Goal: Transaction & Acquisition: Book appointment/travel/reservation

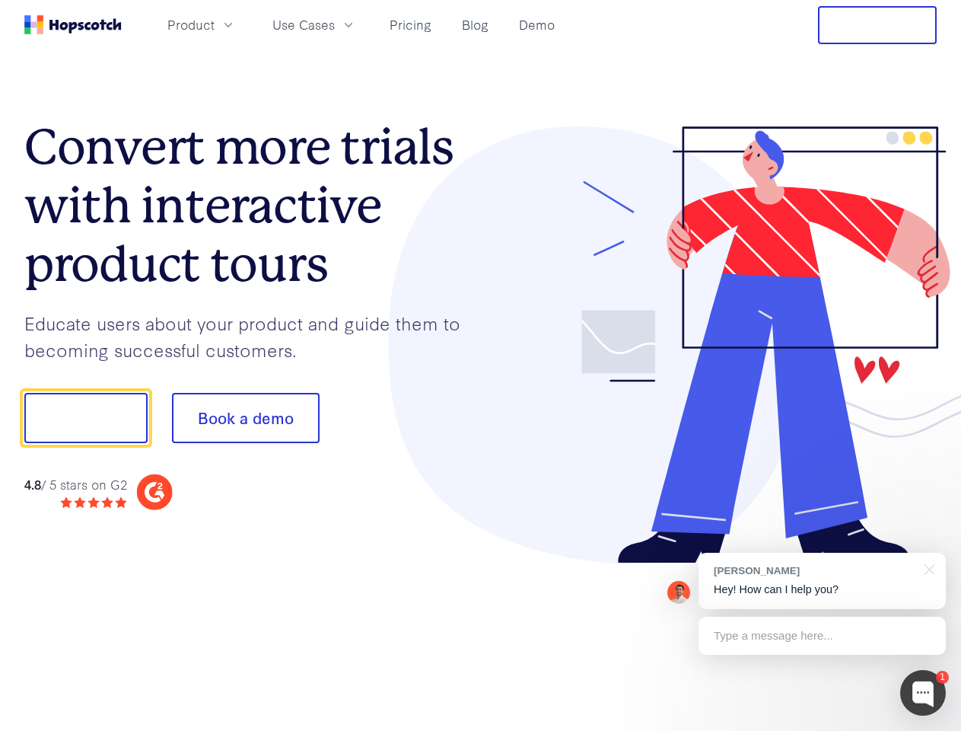
click at [481, 365] on div at bounding box center [709, 345] width 457 height 438
click at [215, 24] on span "Product" at bounding box center [190, 24] width 47 height 19
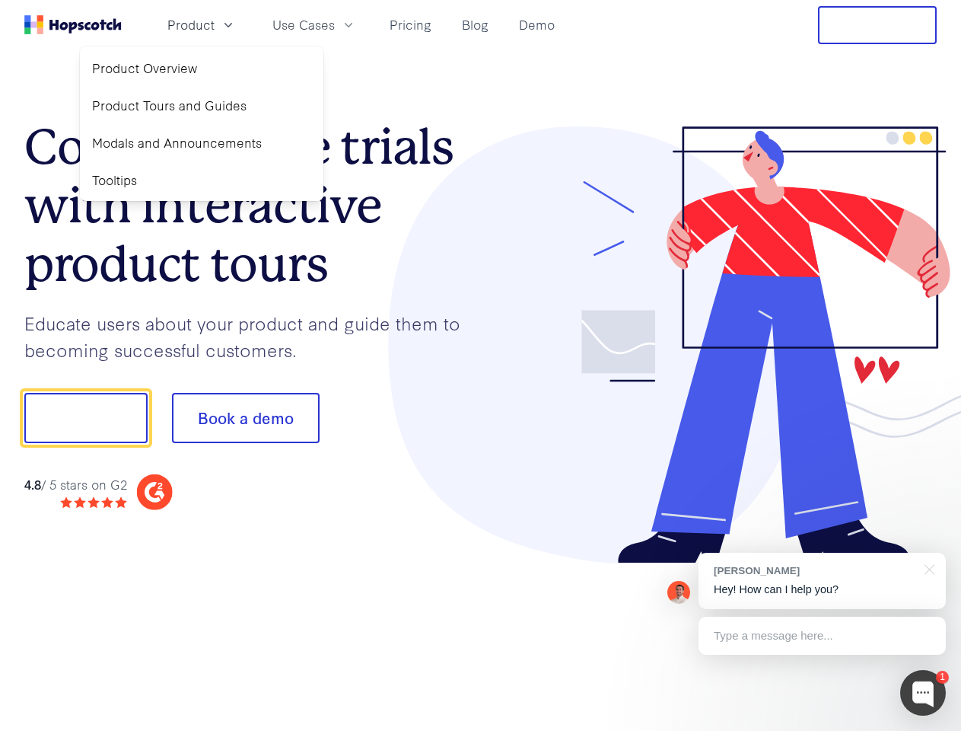
click at [335, 24] on span "Use Cases" at bounding box center [304, 24] width 62 height 19
click at [878, 25] on button "Free Trial" at bounding box center [877, 25] width 119 height 38
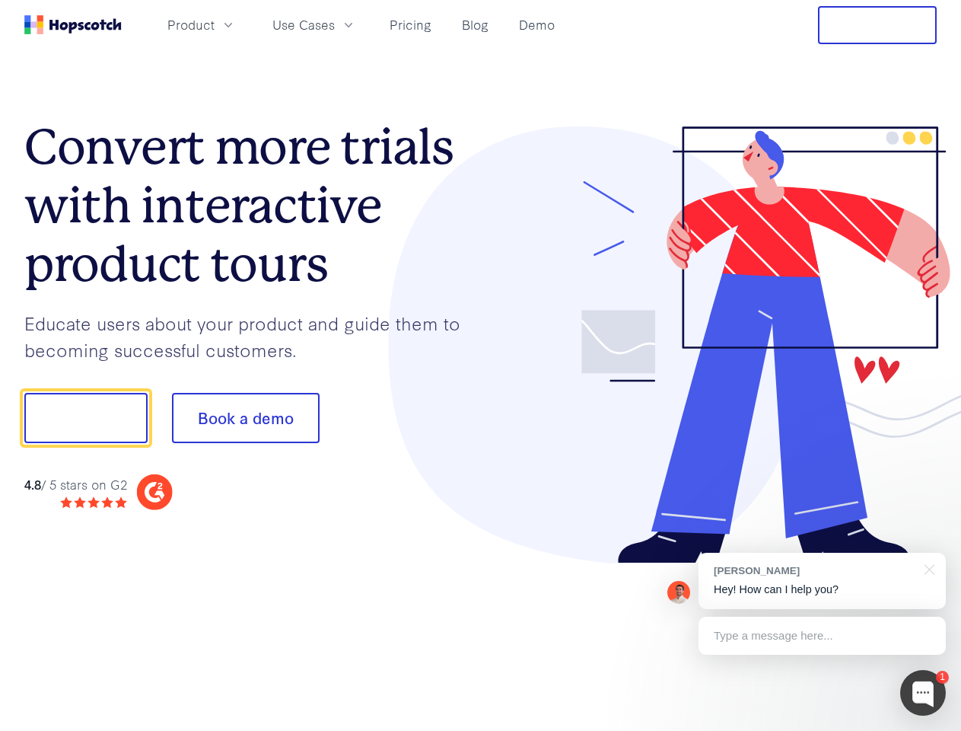
click at [85, 418] on button "Show me!" at bounding box center [85, 418] width 123 height 50
click at [245, 418] on button "Book a demo" at bounding box center [246, 418] width 148 height 50
click at [923, 693] on div at bounding box center [924, 693] width 46 height 46
click at [822, 581] on div "[PERSON_NAME] Hey! How can I help you?" at bounding box center [822, 581] width 247 height 56
click at [927, 568] on div at bounding box center [803, 518] width 285 height 304
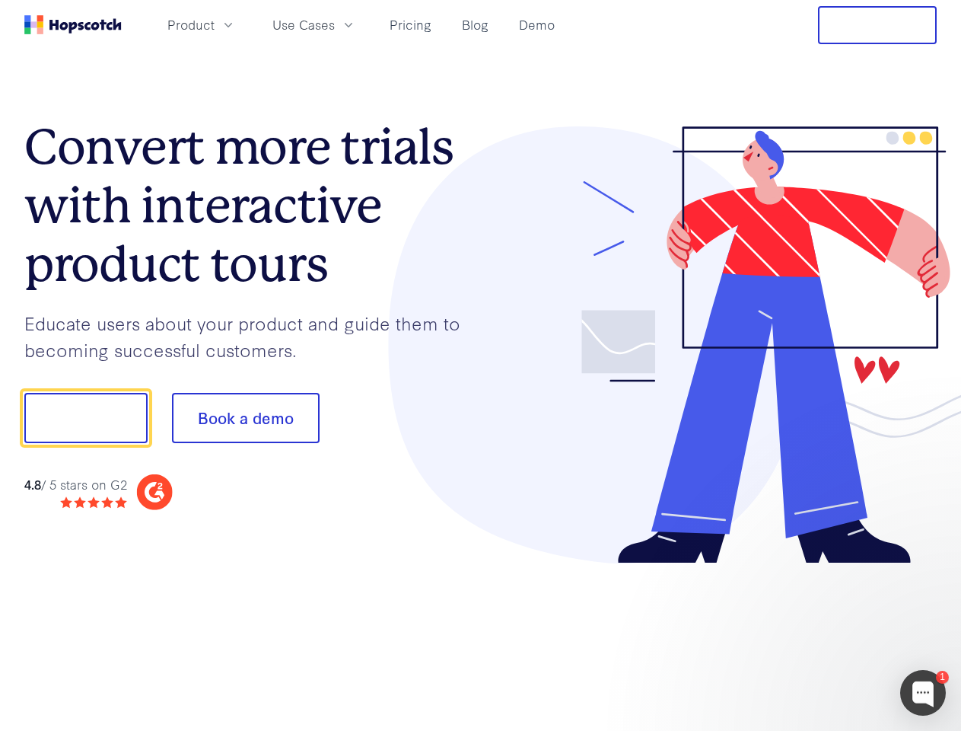
click at [822, 636] on div at bounding box center [803, 518] width 285 height 304
